Goal: Information Seeking & Learning: Find specific fact

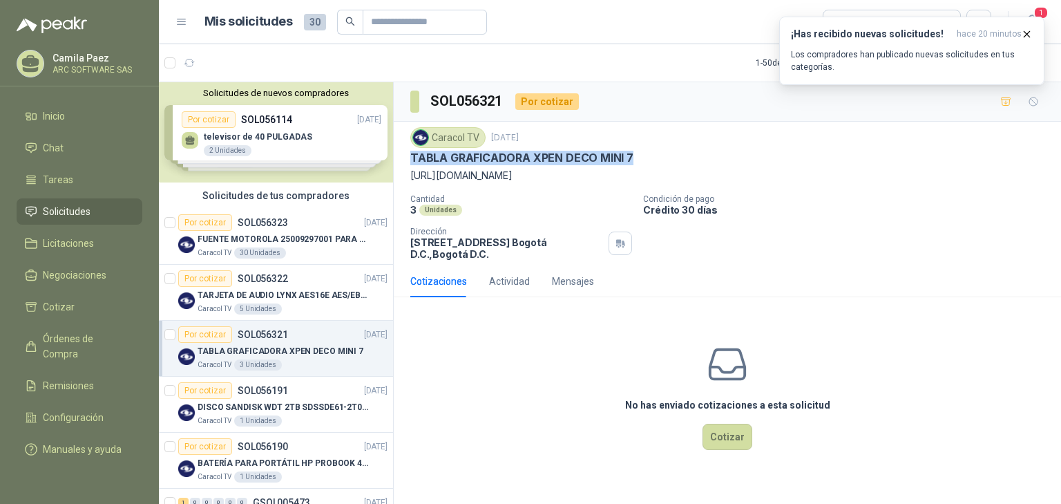
scroll to position [111, 0]
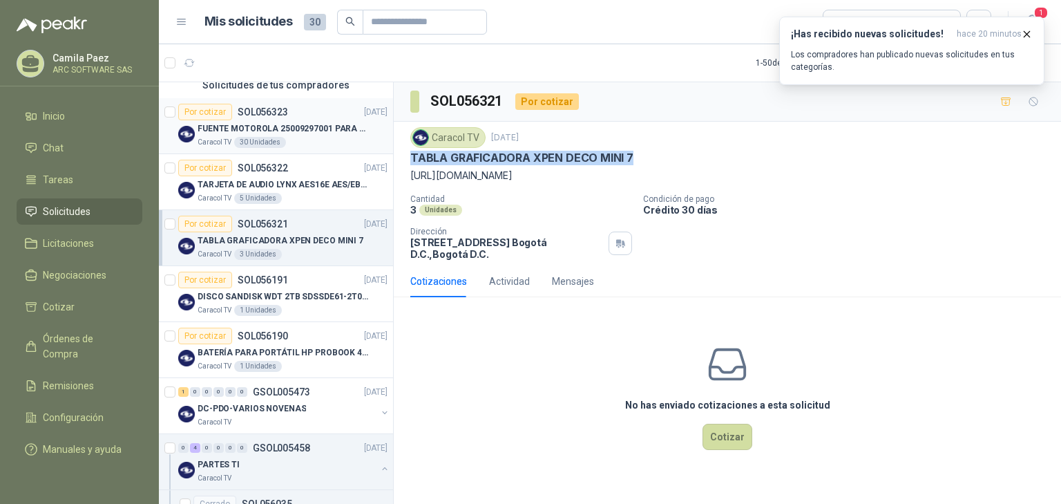
click at [294, 120] on div "FUENTE MOTOROLA 25009297001 PARA EP450" at bounding box center [293, 128] width 190 height 17
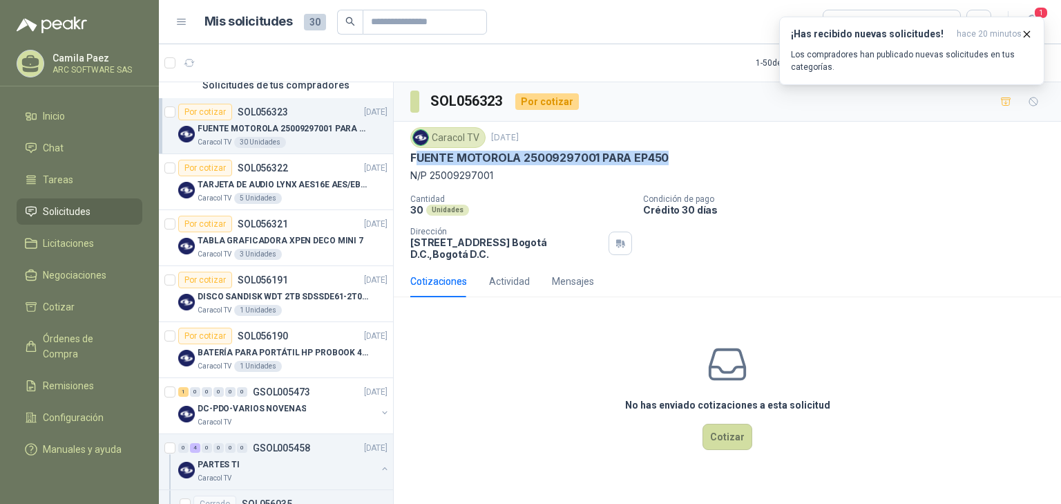
drag, startPoint x: 666, startPoint y: 153, endPoint x: 414, endPoint y: 155, distance: 252.1
click at [414, 155] on div "FUENTE MOTOROLA 25009297001 PARA EP450" at bounding box center [727, 158] width 634 height 15
click at [727, 156] on div "FUENTE MOTOROLA 25009297001 PARA EP450" at bounding box center [727, 158] width 634 height 15
drag, startPoint x: 666, startPoint y: 157, endPoint x: 477, endPoint y: 154, distance: 189.3
click at [477, 153] on div "FUENTE MOTOROLA 25009297001 PARA EP450" at bounding box center [727, 158] width 634 height 15
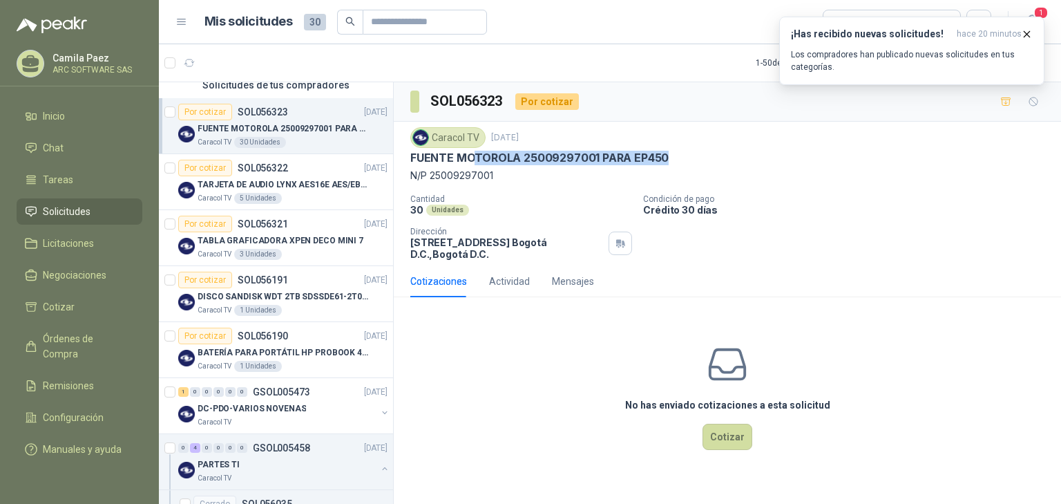
click at [786, 157] on div "FUENTE MOTOROLA 25009297001 PARA EP450" at bounding box center [727, 158] width 634 height 15
click at [785, 158] on div "FUENTE MOTOROLA 25009297001 PARA EP450" at bounding box center [727, 158] width 634 height 15
click at [309, 182] on p "TARJETA DE AUDIO LYNX AES16E AES/EBU PCI" at bounding box center [284, 184] width 172 height 13
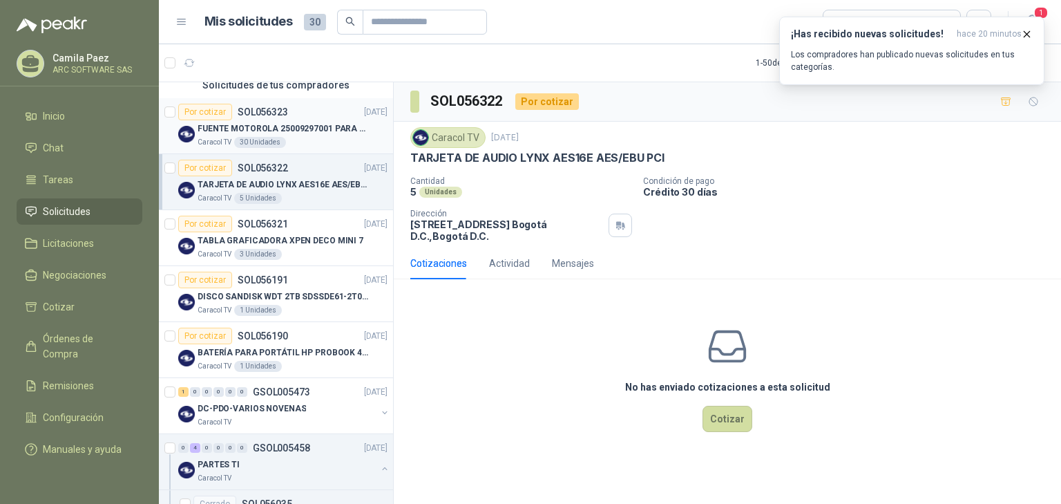
click at [261, 124] on p "FUENTE MOTOROLA 25009297001 PARA EP450" at bounding box center [284, 128] width 172 height 13
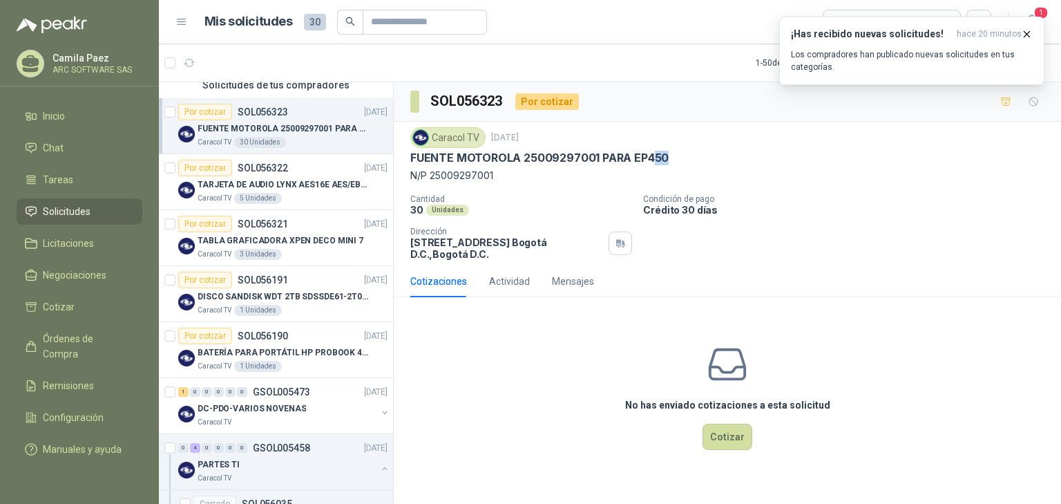
drag, startPoint x: 665, startPoint y: 152, endPoint x: 650, endPoint y: 154, distance: 15.3
click at [650, 154] on p "FUENTE MOTOROLA 25009297001 PARA EP450" at bounding box center [539, 158] width 258 height 15
click at [721, 165] on div "Caracol TV 16 sept, 2025 FUENTE MOTOROLA 25009297001 PARA EP450 N/P 25009297001" at bounding box center [727, 155] width 634 height 56
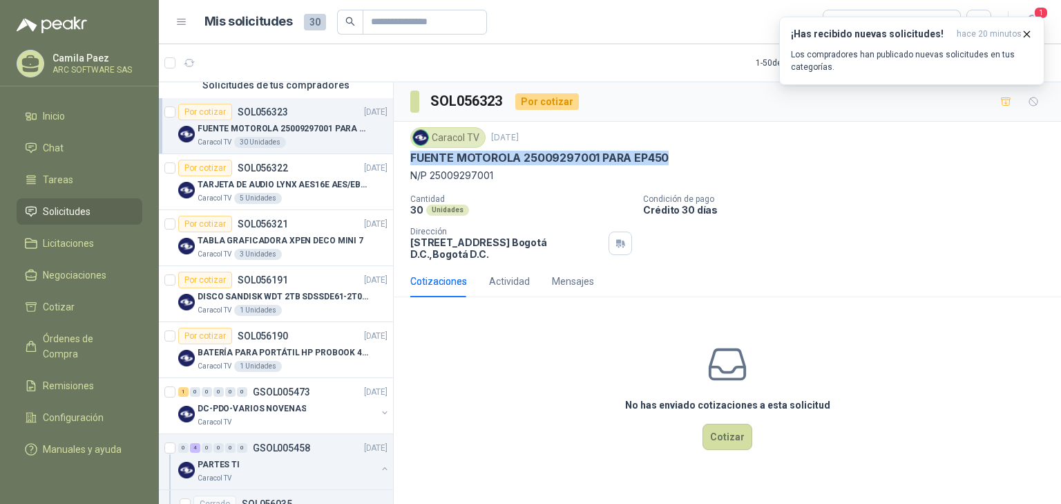
drag, startPoint x: 406, startPoint y: 157, endPoint x: 679, endPoint y: 159, distance: 272.8
click at [679, 158] on div "Caracol TV 16 sept, 2025 FUENTE MOTOROLA 25009297001 PARA EP450 N/P 25009297001…" at bounding box center [727, 194] width 667 height 144
copy p "FUENTE MOTOROLA 25009297001 PARA EP450"
click at [273, 290] on p "DISCO SANDISK WDT 2TB SDSSDE61-2T00-G25 BATERÍA PARA PORTÁTIL HP PROBOOK 430 G8" at bounding box center [284, 296] width 172 height 13
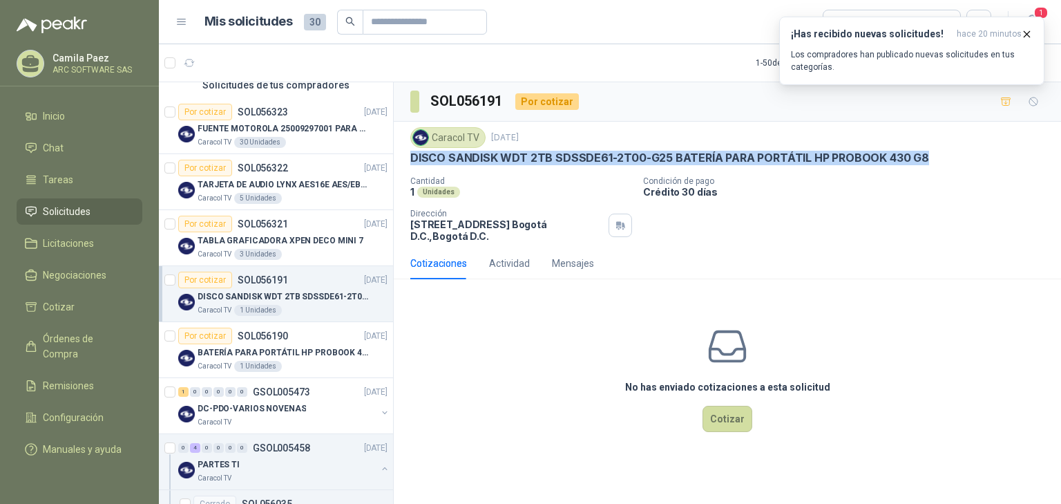
drag, startPoint x: 925, startPoint y: 152, endPoint x: 403, endPoint y: 160, distance: 522.2
click at [403, 160] on div "Caracol TV 16 sept, 2025 DISCO SANDISK WDT 2TB SDSSDE61-2T00-G25 BATERÍA PARA P…" at bounding box center [727, 185] width 667 height 126
copy p "DISCO SANDISK WDT 2TB SDSSDE61-2T00-G25 BATERÍA PARA PORTÁTIL HP PROBOOK 430 G8"
click at [229, 284] on div "Por cotizar" at bounding box center [205, 279] width 54 height 17
click at [270, 356] on p "BATERÍA PARA PORTÁTIL HP PROBOOK 430 G8" at bounding box center [284, 352] width 172 height 13
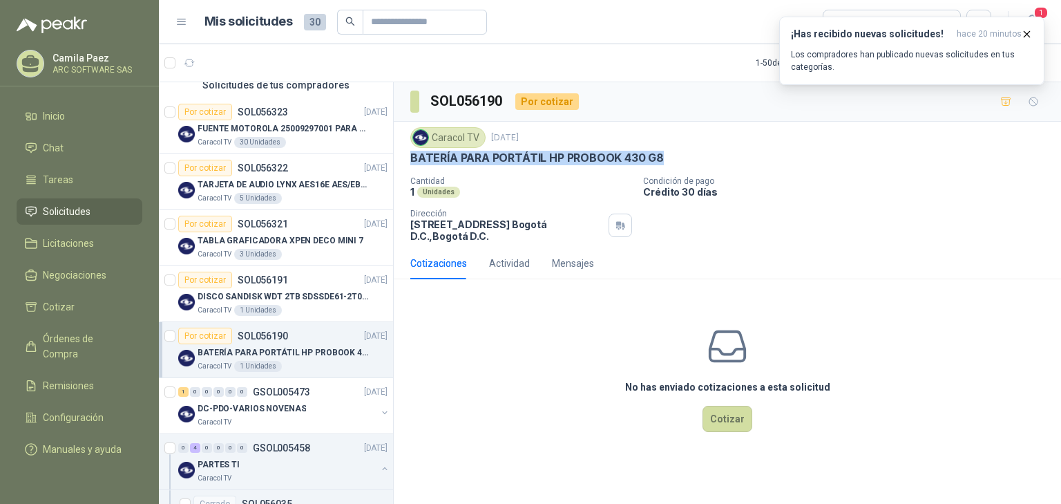
drag, startPoint x: 662, startPoint y: 151, endPoint x: 405, endPoint y: 149, distance: 257.6
click at [405, 149] on div "Caracol TV [DATE] BATERÍA PARA PORTÁTIL HP PROBOOK 430 G8 Cantidad 1 Unidades C…" at bounding box center [727, 185] width 667 height 126
copy p "BATERÍA PARA PORTÁTIL HP PROBOOK 430 G8"
click at [1029, 33] on icon "button" at bounding box center [1027, 34] width 12 height 12
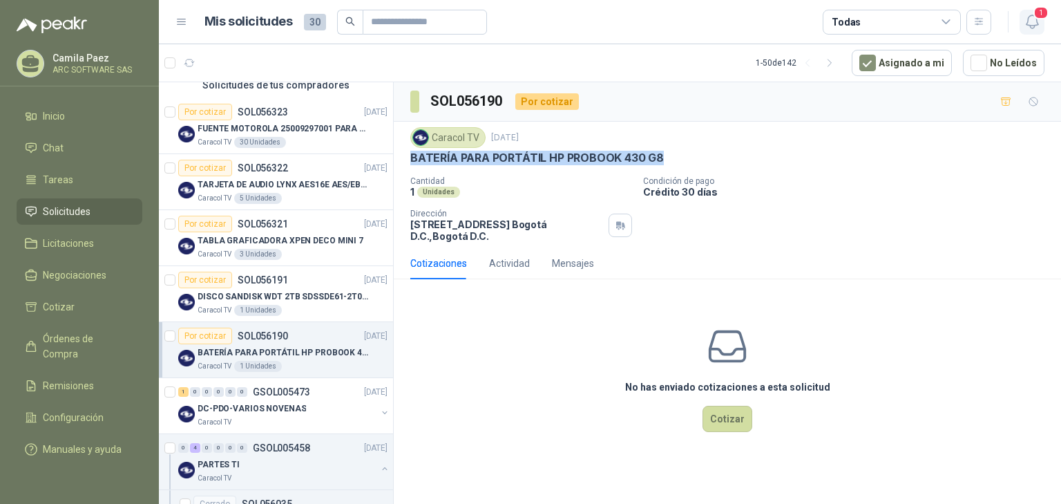
click at [1036, 17] on span "1" at bounding box center [1040, 12] width 15 height 13
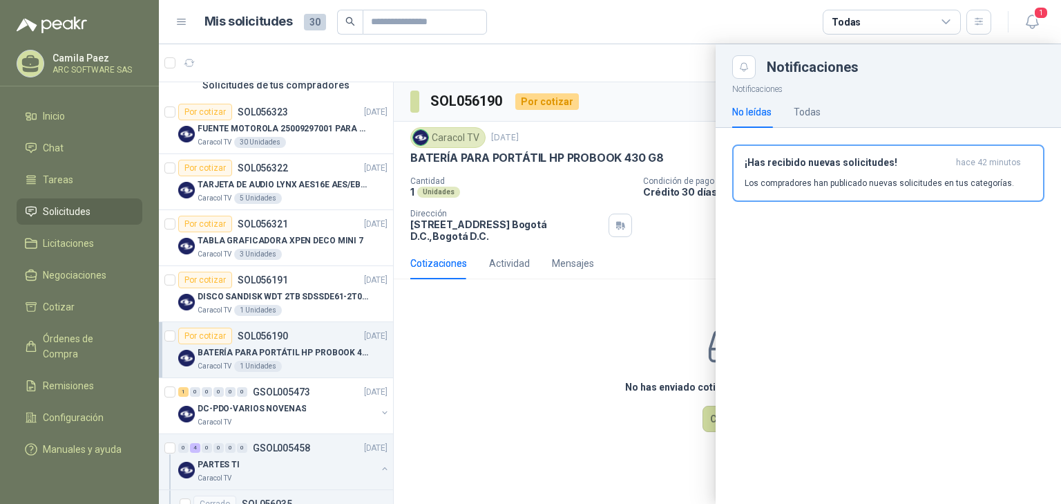
click at [574, 409] on div at bounding box center [610, 273] width 902 height 459
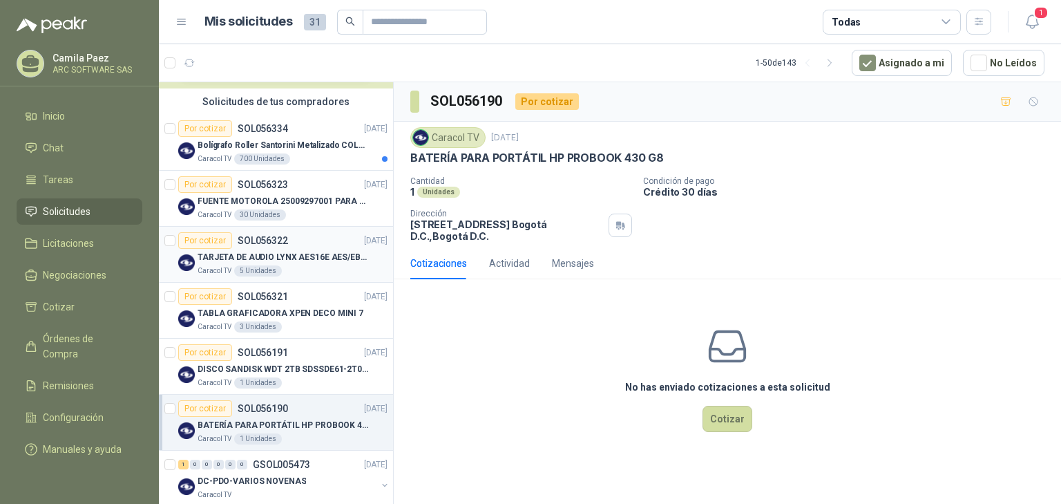
scroll to position [111, 0]
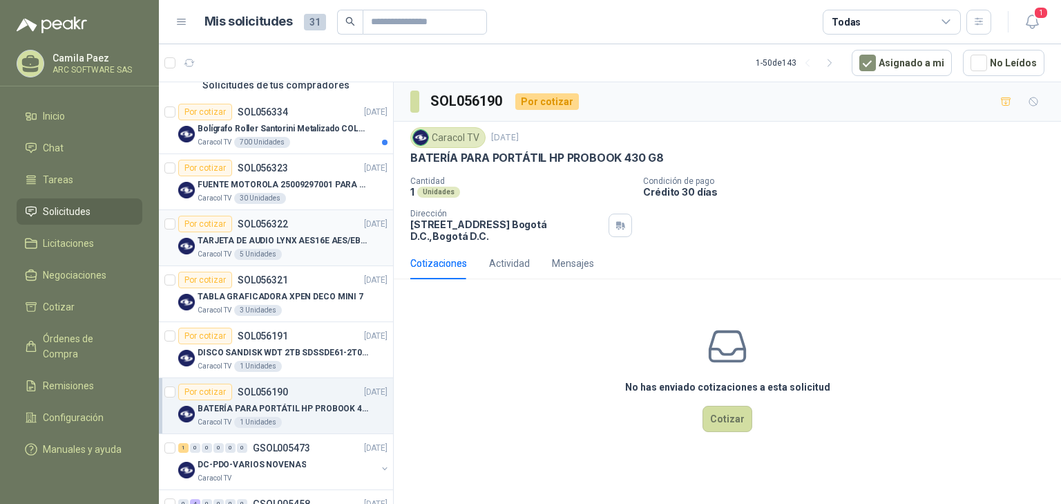
click at [301, 235] on p "TARJETA DE AUDIO LYNX AES16E AES/EBU PCI" at bounding box center [284, 240] width 172 height 13
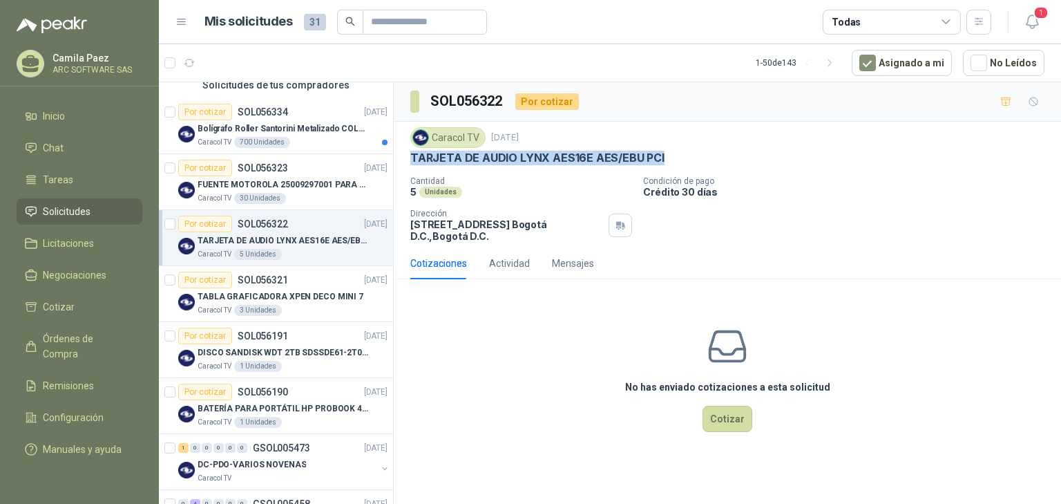
drag, startPoint x: 660, startPoint y: 151, endPoint x: 406, endPoint y: 159, distance: 254.3
click at [406, 159] on div "Caracol TV [DATE] TARJETA DE AUDIO LYNX AES16E AES/EBU PCI Cantidad 5 Unidades …" at bounding box center [727, 185] width 667 height 126
copy p "TARJETA DE AUDIO LYNX AES16E AES/EBU PCI"
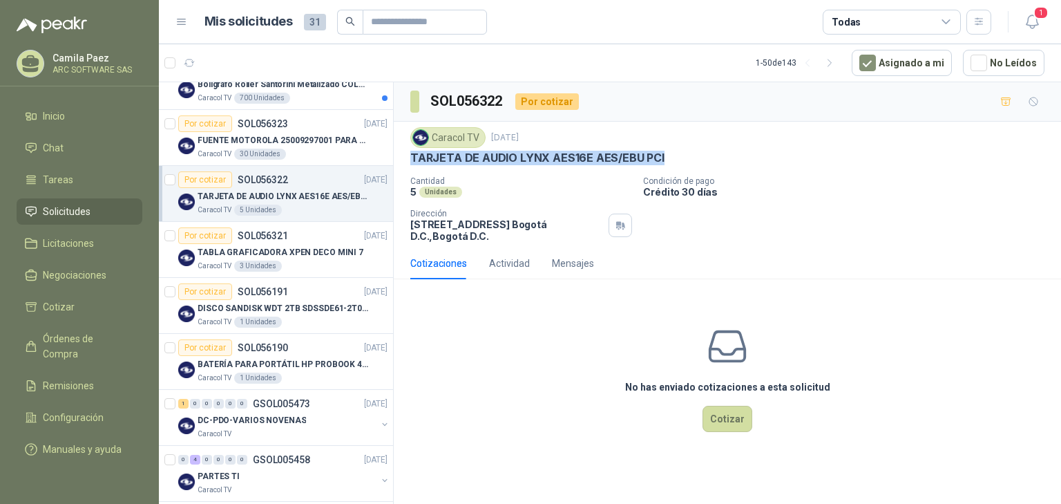
scroll to position [166, 0]
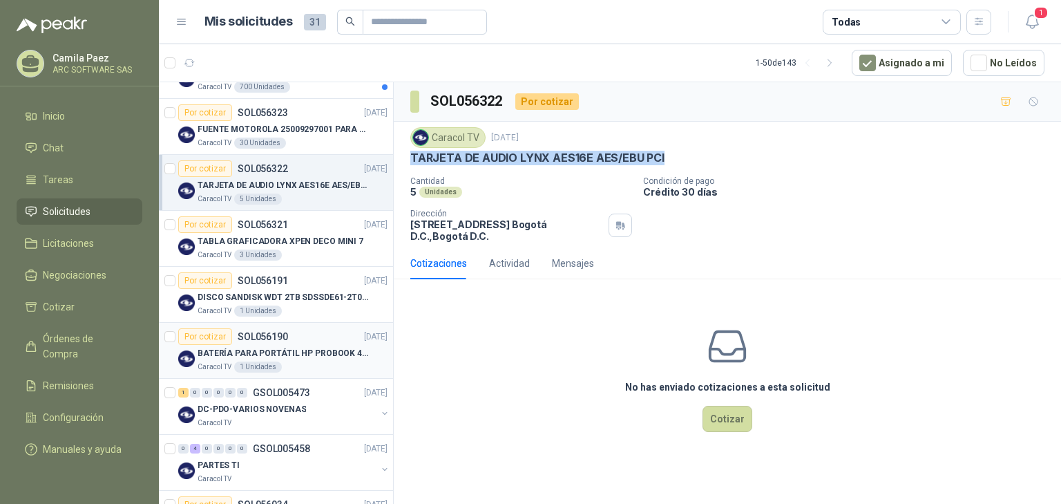
click at [327, 336] on div "Por cotizar SOL056190 [DATE]" at bounding box center [282, 336] width 209 height 17
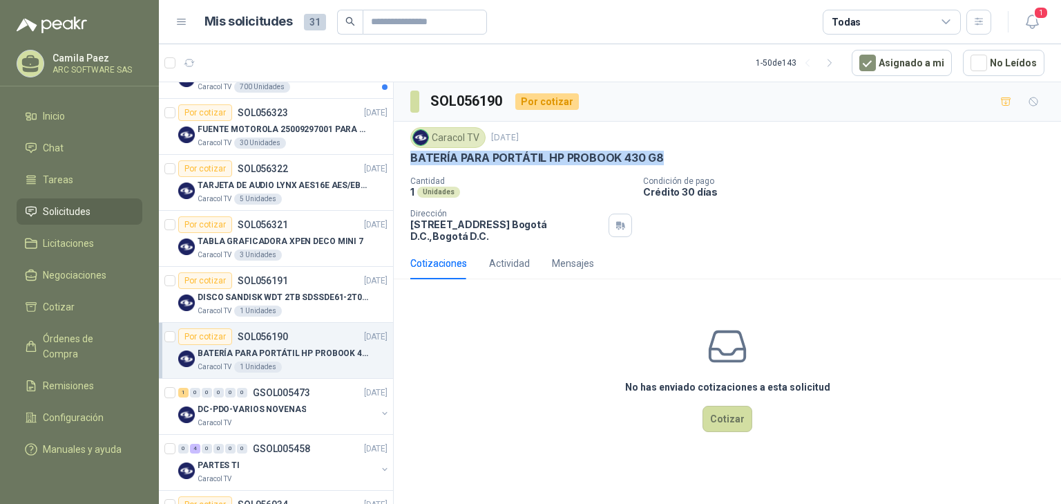
drag, startPoint x: 663, startPoint y: 157, endPoint x: 393, endPoint y: 158, distance: 270.1
click at [394, 158] on div "Caracol TV [DATE] BATERÍA PARA PORTÁTIL HP PROBOOK 430 G8 Cantidad 1 Unidades C…" at bounding box center [727, 185] width 667 height 126
copy p "BATERÍA PARA PORTÁTIL HP PROBOOK 430 G8"
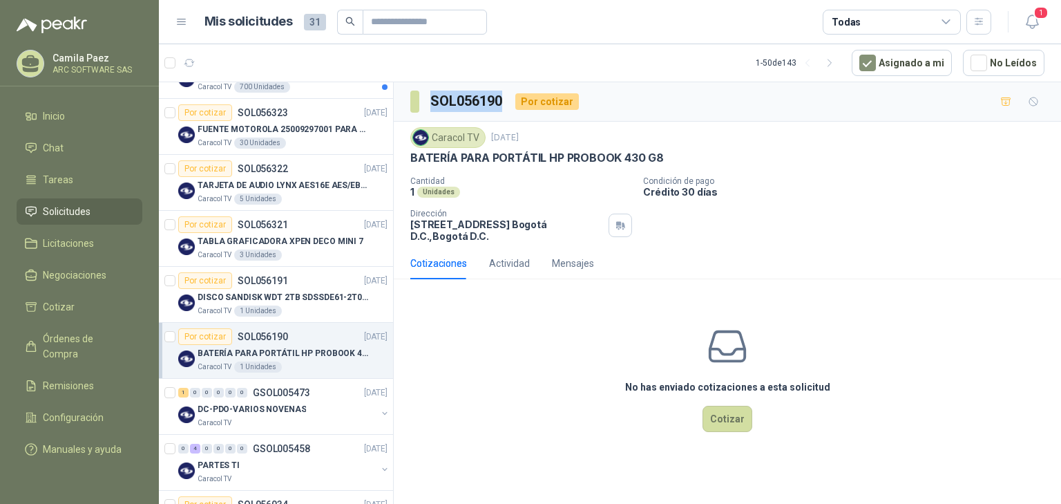
drag, startPoint x: 509, startPoint y: 101, endPoint x: 437, endPoint y: 99, distance: 72.5
click at [433, 99] on div "SOL056190 Por cotizar" at bounding box center [494, 101] width 169 height 22
copy h3 "SOL056190"
